Goal: Transaction & Acquisition: Purchase product/service

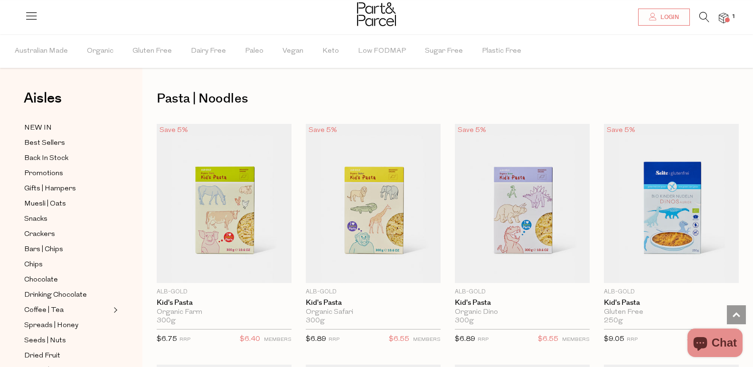
click at [703, 15] on icon at bounding box center [704, 17] width 10 height 10
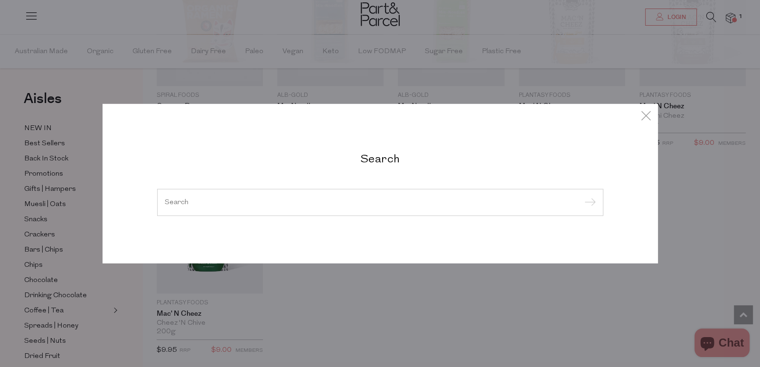
paste input "Good Fat"
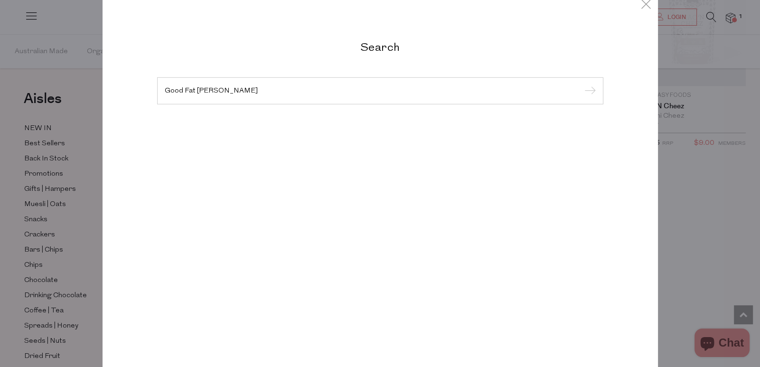
type input "Good Fat curry"
click at [582, 84] on input "submit" at bounding box center [589, 91] width 14 height 14
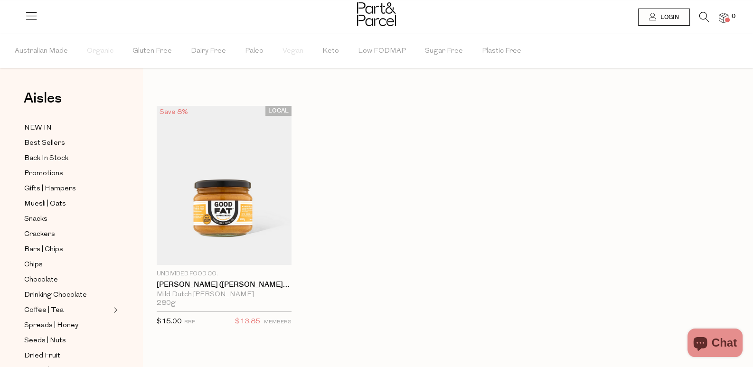
drag, startPoint x: 475, startPoint y: 206, endPoint x: 468, endPoint y: 205, distance: 7.1
click at [475, 206] on div "LOCAL Save 8% 1 Add To Parcel Undivided Food Co. [PERSON_NAME] ([PERSON_NAME]) …" at bounding box center [440, 226] width 596 height 241
